Goal: Entertainment & Leisure: Browse casually

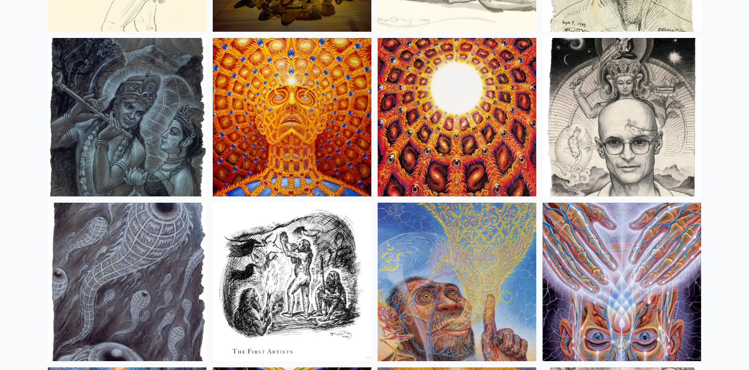
scroll to position [7330, 0]
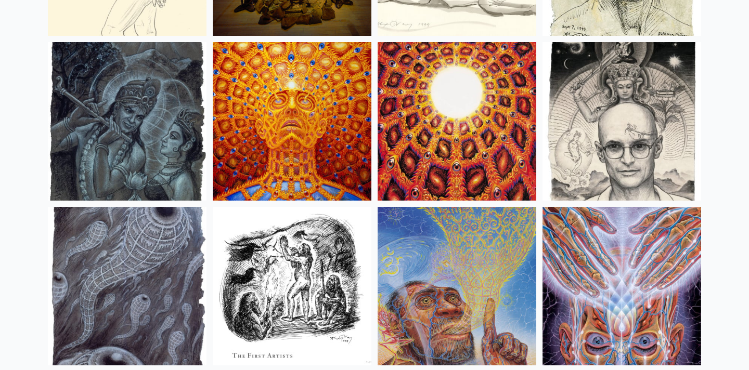
click at [592, 123] on img at bounding box center [622, 121] width 159 height 159
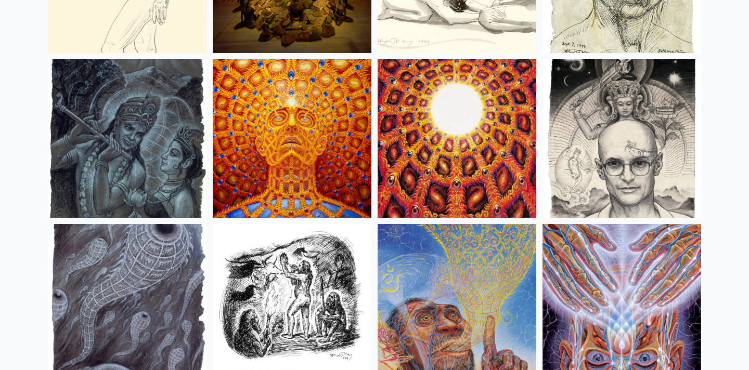
scroll to position [7310, 0]
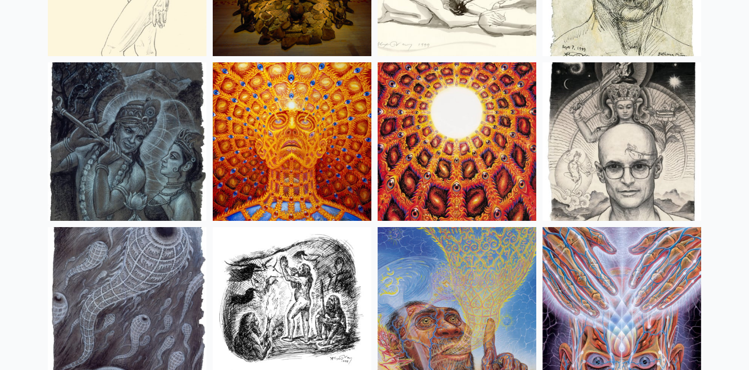
click at [126, 125] on img at bounding box center [127, 141] width 159 height 159
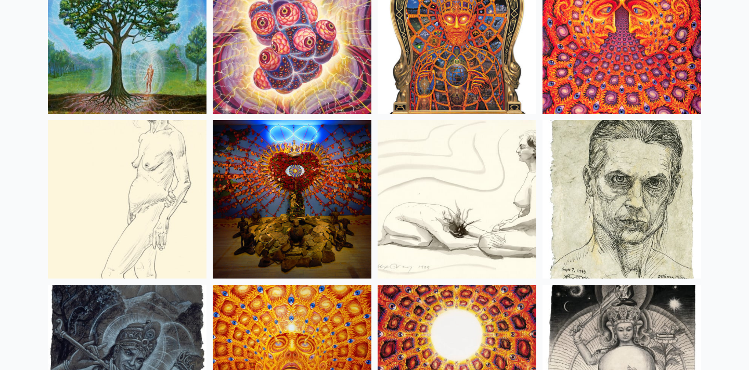
scroll to position [7155, 0]
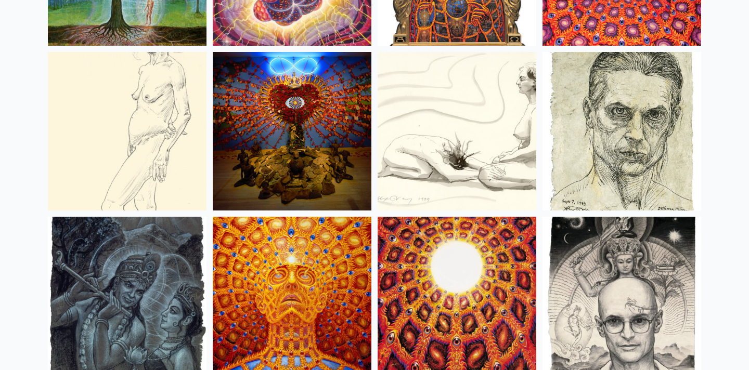
click at [571, 259] on img at bounding box center [622, 296] width 159 height 159
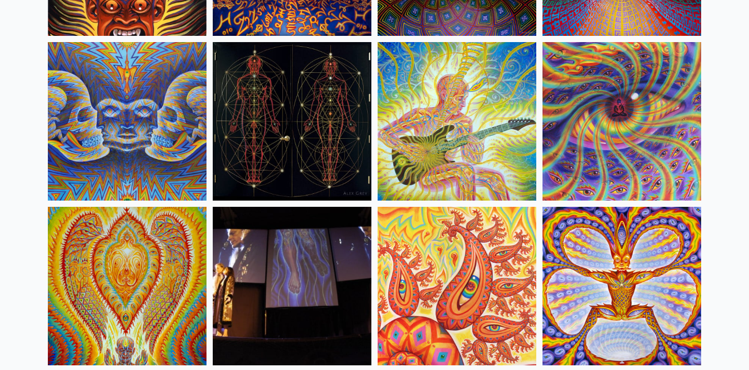
scroll to position [5514, 0]
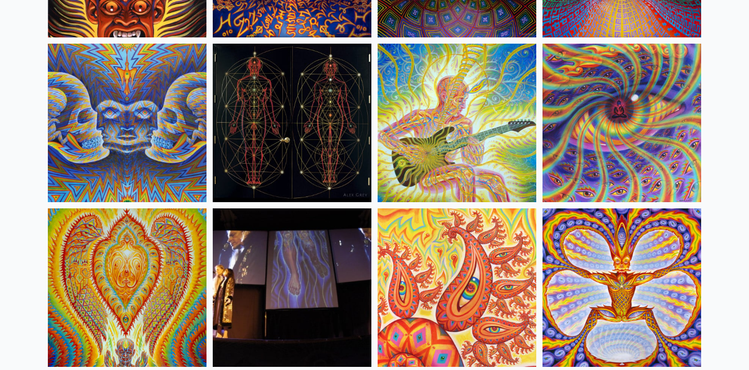
click at [397, 134] on img at bounding box center [457, 123] width 159 height 159
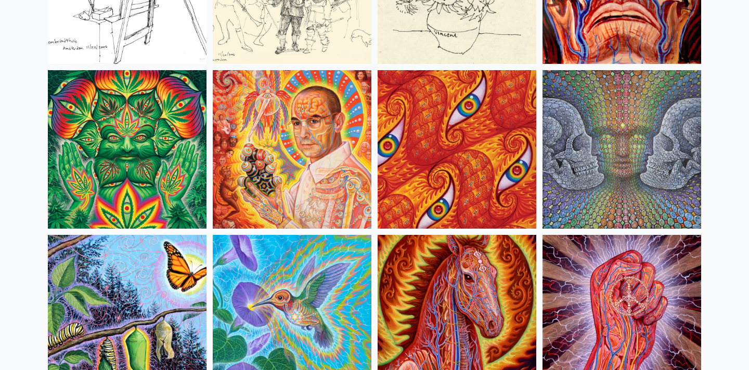
scroll to position [4990, 0]
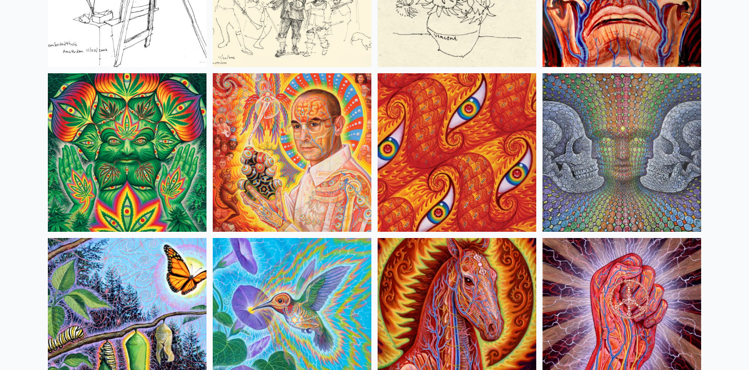
click at [316, 114] on img at bounding box center [292, 152] width 159 height 159
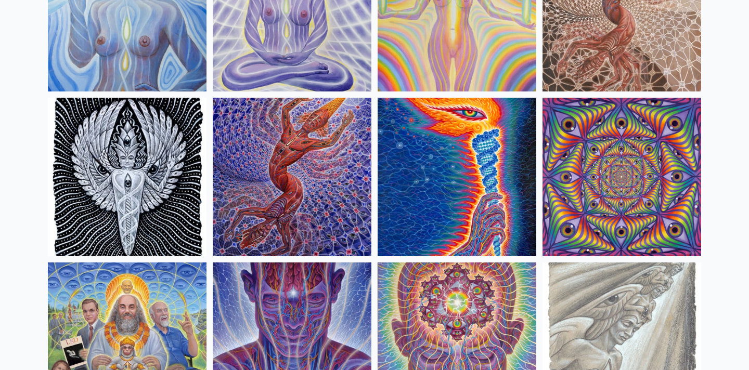
scroll to position [1005, 0]
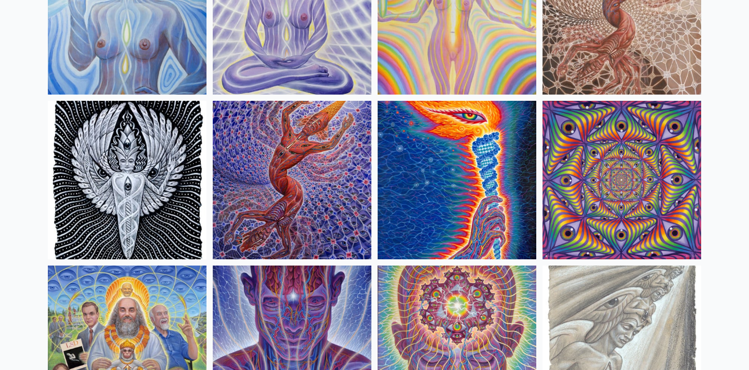
click at [286, 179] on img at bounding box center [292, 180] width 159 height 159
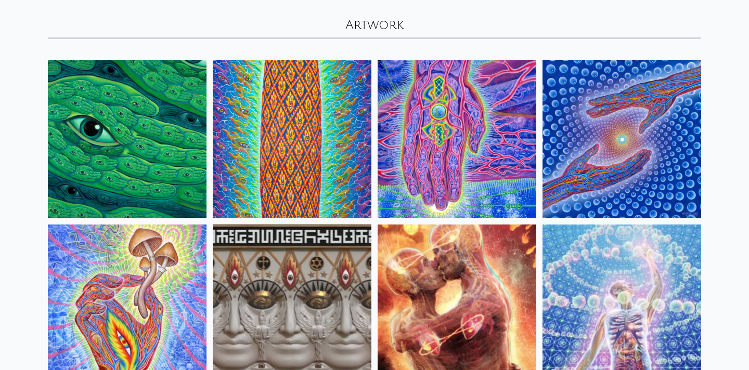
scroll to position [0, 0]
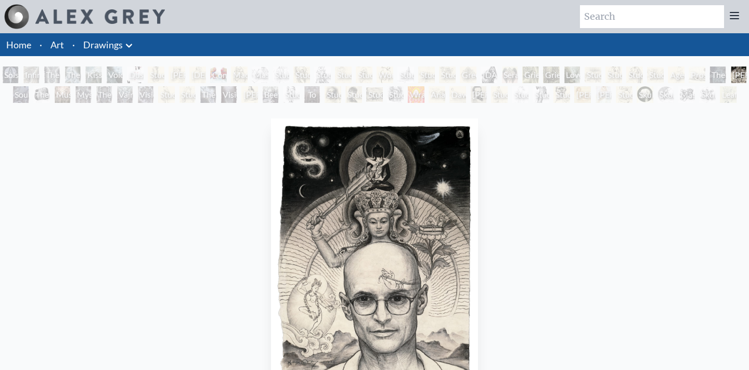
scroll to position [61, 0]
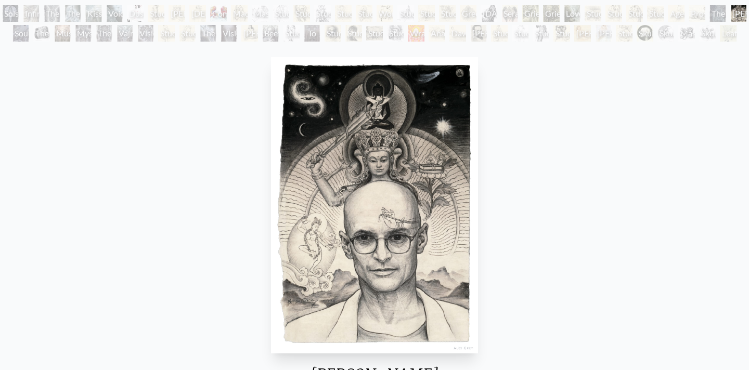
click at [387, 167] on img "36 / 71" at bounding box center [374, 205] width 207 height 297
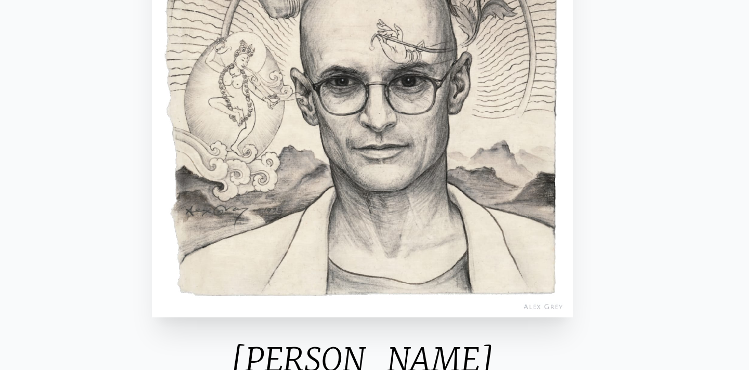
scroll to position [72, 0]
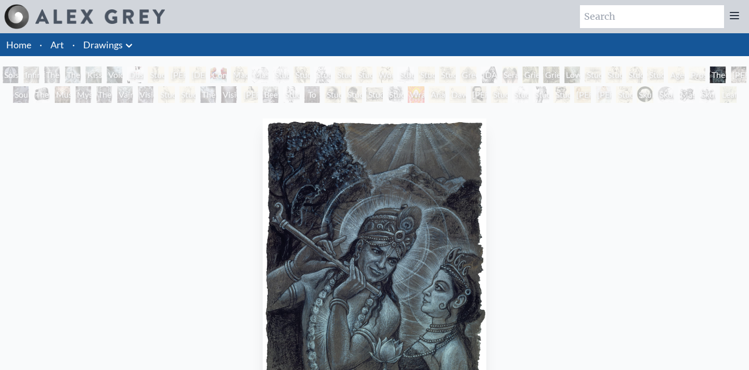
scroll to position [117, 0]
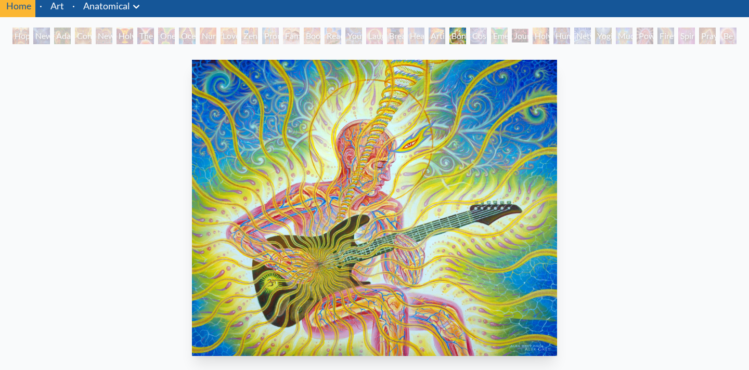
scroll to position [60, 0]
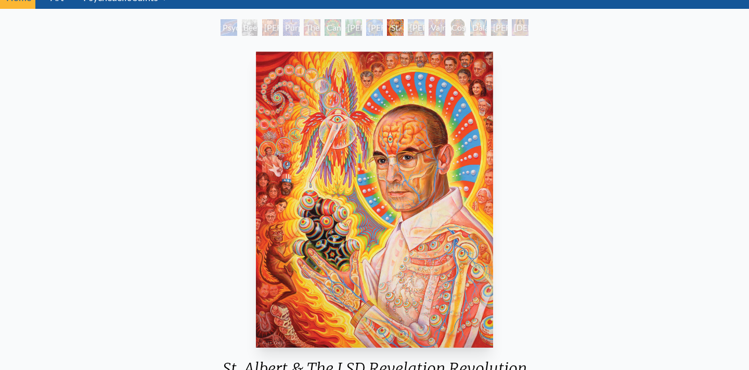
scroll to position [53, 0]
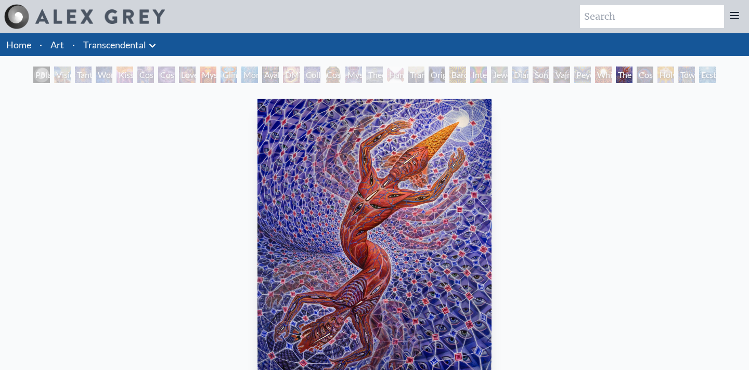
scroll to position [40, 0]
